Goal: Task Accomplishment & Management: Use online tool/utility

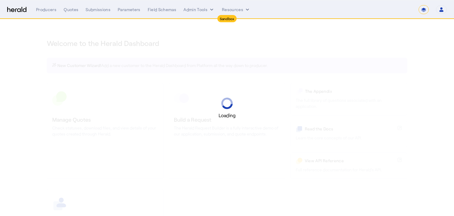
select select "*******"
select select "pfm_2v8p_herald_api"
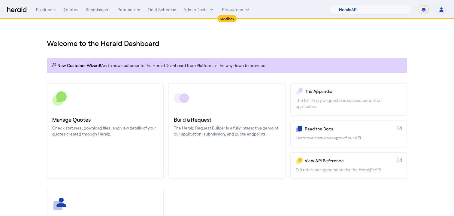
click at [424, 8] on select "**********" at bounding box center [424, 9] width 10 height 9
select select "**********"
click at [419, 5] on select "**********" at bounding box center [424, 9] width 10 height 9
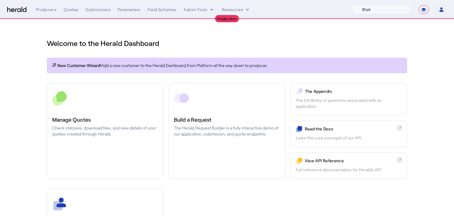
click at [399, 8] on select "1Fort Affinity Risk [PERSON_NAME] [PERSON_NAME] CRC Campus Coverage Citadel Fif…" at bounding box center [382, 9] width 60 height 9
select select "pfm_26eq_USI"
click at [352, 5] on select "1Fort Affinity Risk [PERSON_NAME] [PERSON_NAME] CRC Campus Coverage Citadel Fif…" at bounding box center [382, 9] width 60 height 9
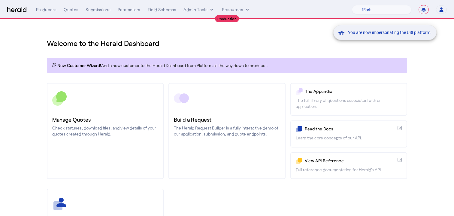
click at [238, 11] on div "You are now impersonating the USI platform." at bounding box center [227, 108] width 454 height 216
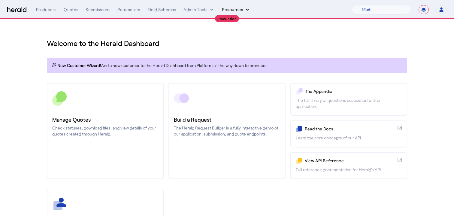
click at [238, 12] on button "Resources" at bounding box center [236, 10] width 29 height 6
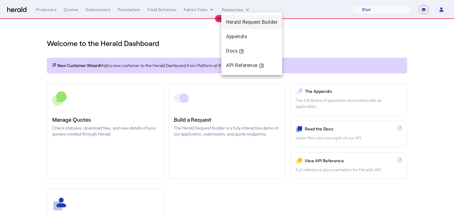
click at [246, 24] on span "Herald Request Builder" at bounding box center [251, 22] width 51 height 6
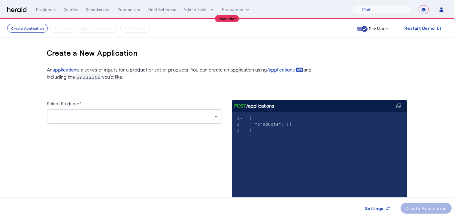
click at [111, 127] on div at bounding box center [135, 129] width 176 height 10
click at [123, 118] on div at bounding box center [133, 116] width 163 height 7
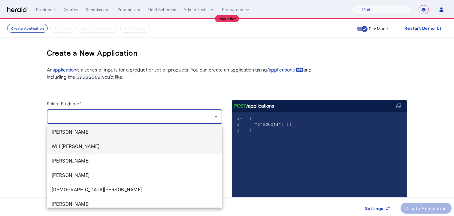
click at [113, 148] on span "Will [PERSON_NAME]" at bounding box center [135, 146] width 166 height 7
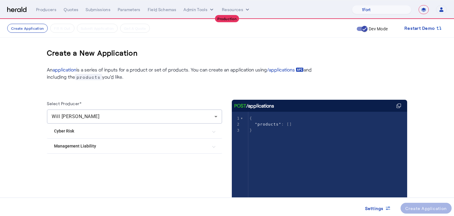
click at [145, 132] on Risk "Cyber Risk" at bounding box center [131, 131] width 154 height 6
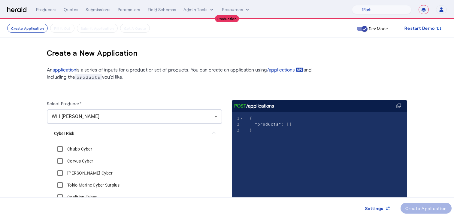
click at [124, 144] on Cyber "Chubb Cyber" at bounding box center [134, 149] width 161 height 12
click at [92, 146] on label "Chubb Cyber" at bounding box center [79, 149] width 26 height 6
click at [433, 208] on div "Create Application" at bounding box center [427, 208] width 42 height 6
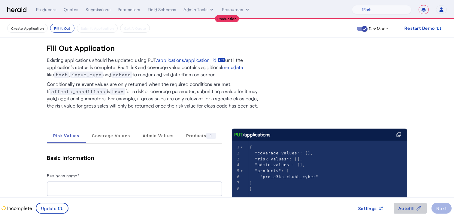
click at [412, 206] on span "Autofill" at bounding box center [407, 208] width 16 height 6
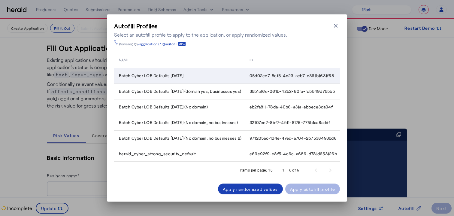
click at [223, 72] on td "Batch Cyber LOB Defaults [DATE]" at bounding box center [179, 76] width 131 height 16
click at [311, 191] on div "Apply autofill profile" at bounding box center [312, 189] width 45 height 6
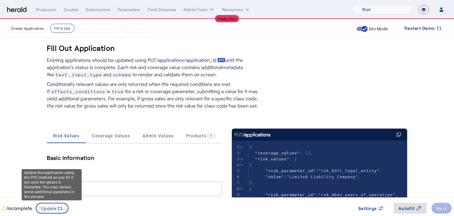
click at [57, 209] on icon at bounding box center [60, 209] width 6 height 6
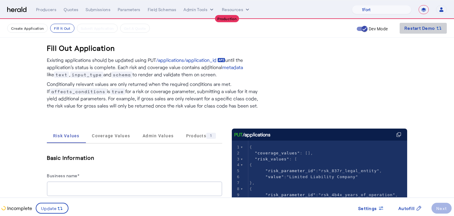
click at [426, 31] on span "Restart Demo" at bounding box center [420, 28] width 30 height 7
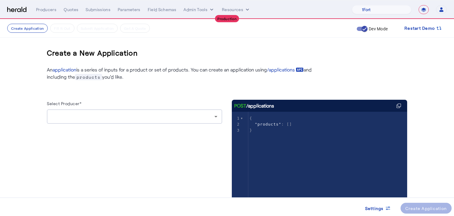
click at [136, 119] on div at bounding box center [133, 116] width 163 height 7
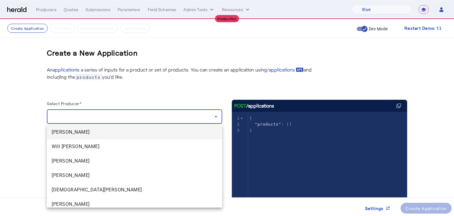
click at [105, 136] on mat-option "[PERSON_NAME]" at bounding box center [135, 132] width 176 height 14
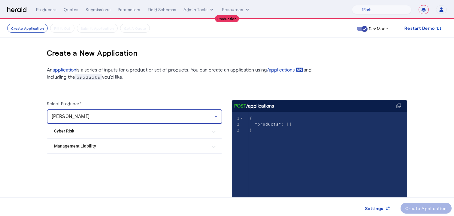
click at [151, 132] on Risk "Cyber Risk" at bounding box center [131, 131] width 154 height 6
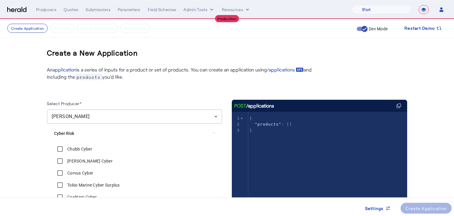
click at [81, 150] on label "Chubb Cyber" at bounding box center [79, 149] width 26 height 6
click at [415, 209] on div "Create Application" at bounding box center [427, 208] width 42 height 6
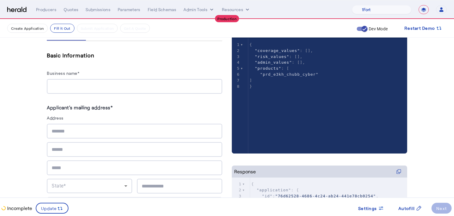
scroll to position [157, 0]
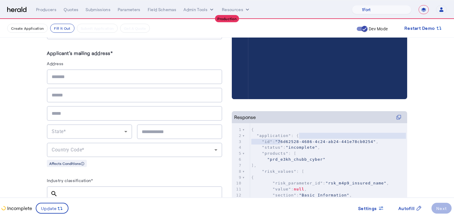
type textarea "**********"
drag, startPoint x: 281, startPoint y: 142, endPoint x: 376, endPoint y: 139, distance: 94.7
click at [376, 139] on span ""76d62528-4686-4c24-ab24-441e78cb0254"" at bounding box center [325, 141] width 101 height 5
